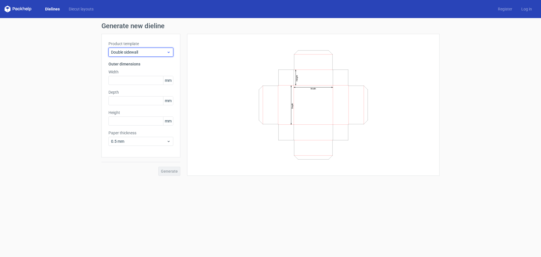
click at [161, 55] on div "Double sidewall" at bounding box center [140, 52] width 65 height 9
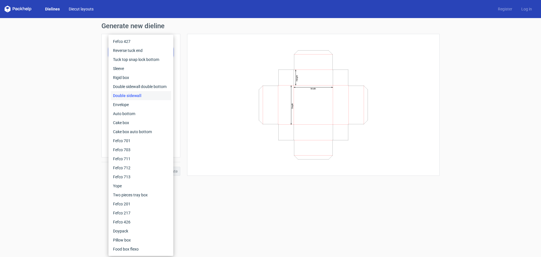
click at [73, 11] on link "Diecut layouts" at bounding box center [81, 9] width 34 height 6
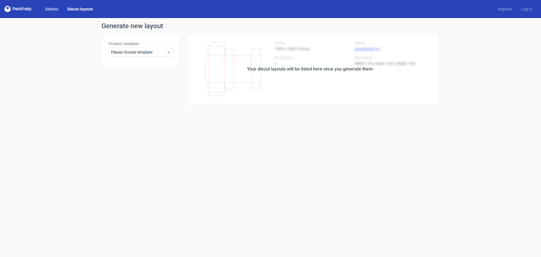
click at [51, 9] on link "Dielines" at bounding box center [52, 9] width 22 height 6
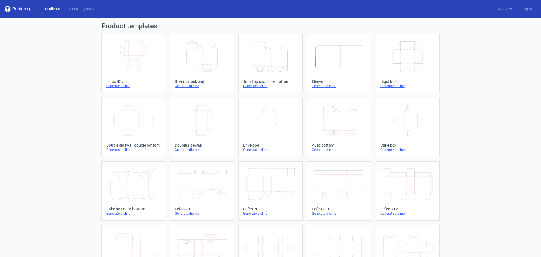
click at [199, 52] on icon "Height Depth Width" at bounding box center [202, 57] width 50 height 32
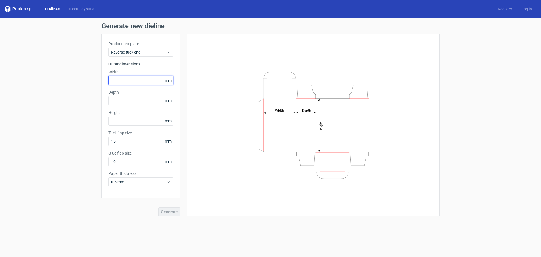
drag, startPoint x: 151, startPoint y: 81, endPoint x: 136, endPoint y: 79, distance: 15.6
click at [136, 79] on input "text" at bounding box center [140, 80] width 65 height 9
type input "148"
type input "210"
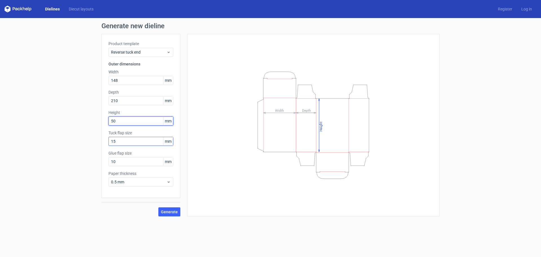
type input "50"
click at [126, 140] on input "15" at bounding box center [140, 141] width 65 height 9
click at [167, 211] on span "Generate" at bounding box center [169, 212] width 17 height 4
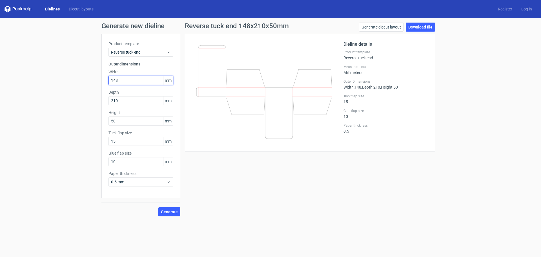
drag, startPoint x: 148, startPoint y: 80, endPoint x: 98, endPoint y: 67, distance: 51.9
click at [98, 67] on div "Generate new dieline Product template Reverse tuck end Outer dimensions Width 1…" at bounding box center [270, 119] width 541 height 203
type input "210"
type input "148"
click at [129, 80] on input "210" at bounding box center [140, 80] width 65 height 9
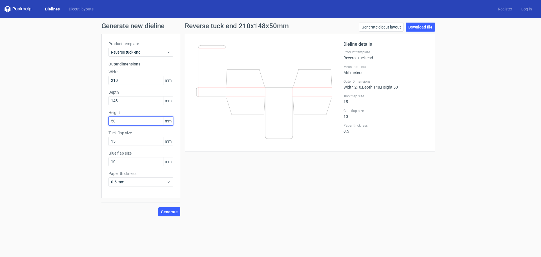
click at [134, 118] on input "50" at bounding box center [140, 120] width 65 height 9
click at [170, 211] on span "Generate" at bounding box center [169, 212] width 17 height 4
click at [164, 213] on span "Generate" at bounding box center [169, 212] width 17 height 4
drag, startPoint x: 133, startPoint y: 79, endPoint x: 93, endPoint y: 72, distance: 40.7
click at [93, 72] on div "Generate new dieline Product template Reverse tuck end Outer dimensions Width 2…" at bounding box center [270, 119] width 541 height 203
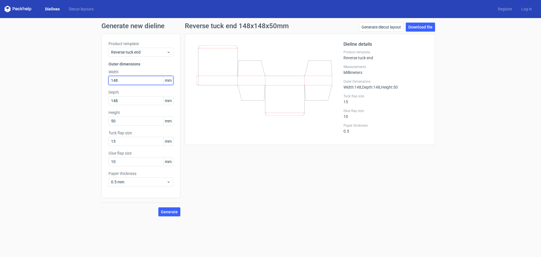
type input "148"
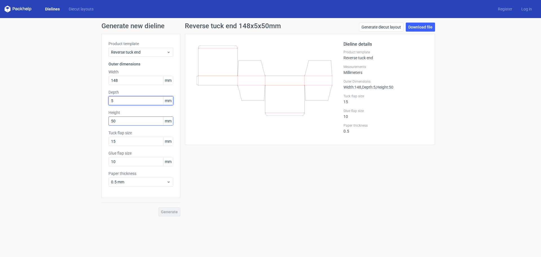
type input "5"
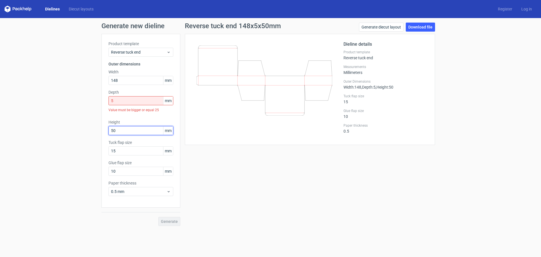
drag, startPoint x: 121, startPoint y: 122, endPoint x: 87, endPoint y: 115, distance: 35.1
click at [87, 115] on div "Generate new dieline Product template Reverse tuck end Outer dimensions Width 1…" at bounding box center [270, 124] width 541 height 212
type input "41"
click at [126, 102] on input "5" at bounding box center [140, 100] width 65 height 9
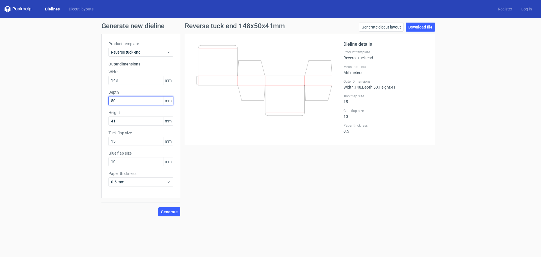
type input "50"
click at [127, 85] on div "Product template Reverse tuck end Outer dimensions Width 148 mm Depth 50 mm Hei…" at bounding box center [140, 116] width 79 height 164
click at [132, 79] on input "148" at bounding box center [140, 80] width 65 height 9
click at [171, 214] on button "Generate" at bounding box center [169, 211] width 22 height 9
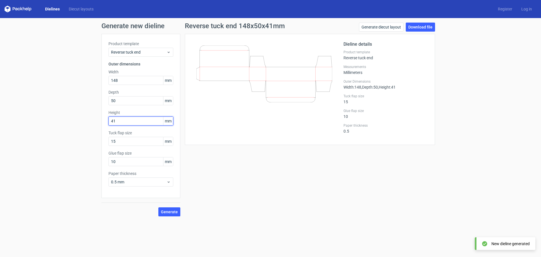
drag, startPoint x: 125, startPoint y: 121, endPoint x: 98, endPoint y: 115, distance: 26.7
click at [98, 115] on div "Generate new dieline Product template Reverse tuck end Outer dimensions Width 1…" at bounding box center [270, 119] width 541 height 203
type input "50"
drag, startPoint x: 138, startPoint y: 95, endPoint x: 110, endPoint y: 100, distance: 28.8
click at [87, 96] on div "Generate new dieline Product template Reverse tuck end Outer dimensions Width 1…" at bounding box center [270, 119] width 541 height 203
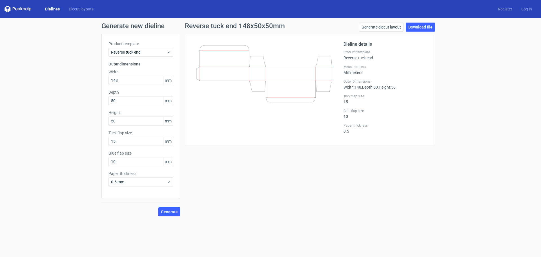
click at [125, 95] on div "Depth 50 mm" at bounding box center [140, 97] width 65 height 16
drag, startPoint x: 125, startPoint y: 100, endPoint x: 85, endPoint y: 95, distance: 40.9
click at [85, 95] on div "Generate new dieline Product template Reverse tuck end Outer dimensions Width 1…" at bounding box center [270, 119] width 541 height 203
type input "148"
drag, startPoint x: 144, startPoint y: 77, endPoint x: 106, endPoint y: 71, distance: 38.0
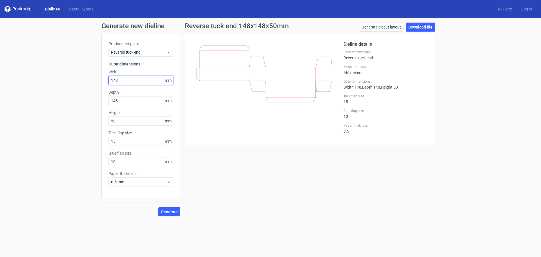
click at [106, 71] on div "Product template Reverse tuck end Outer dimensions Width 148 mm Depth 148 mm He…" at bounding box center [140, 116] width 79 height 164
click at [158, 207] on button "Generate" at bounding box center [169, 211] width 22 height 9
drag, startPoint x: 125, startPoint y: 80, endPoint x: 94, endPoint y: 68, distance: 34.2
click at [94, 68] on div "Generate new dieline Product template Reverse tuck end Outer dimensions Width 2…" at bounding box center [270, 119] width 541 height 203
type input "148"
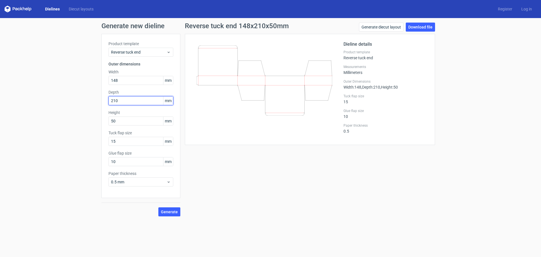
type input "210"
click at [158, 207] on button "Generate" at bounding box center [169, 211] width 22 height 9
